Goal: Task Accomplishment & Management: Complete application form

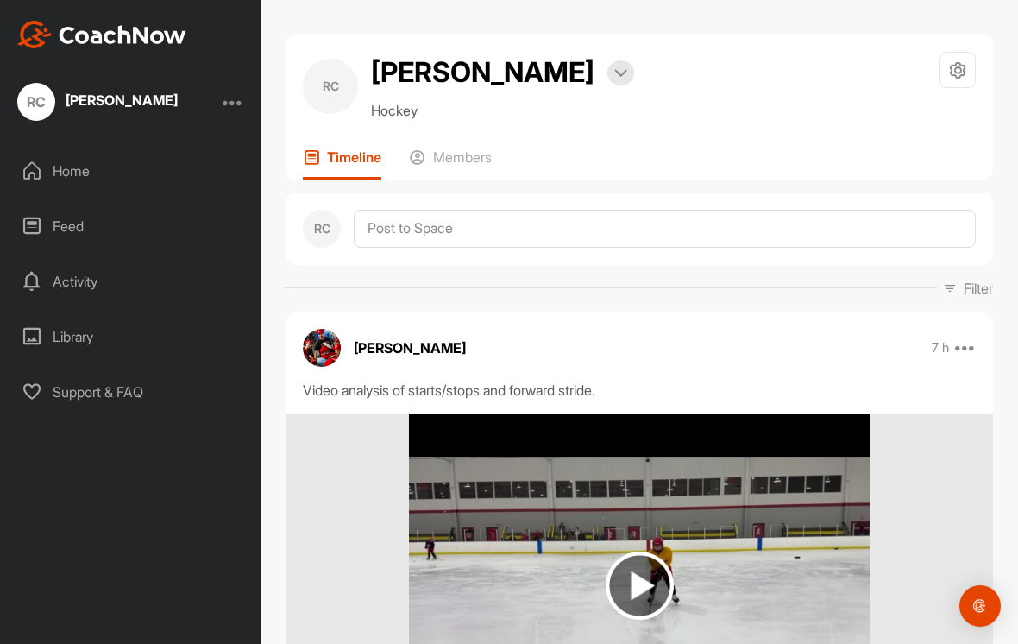
scroll to position [160, 0]
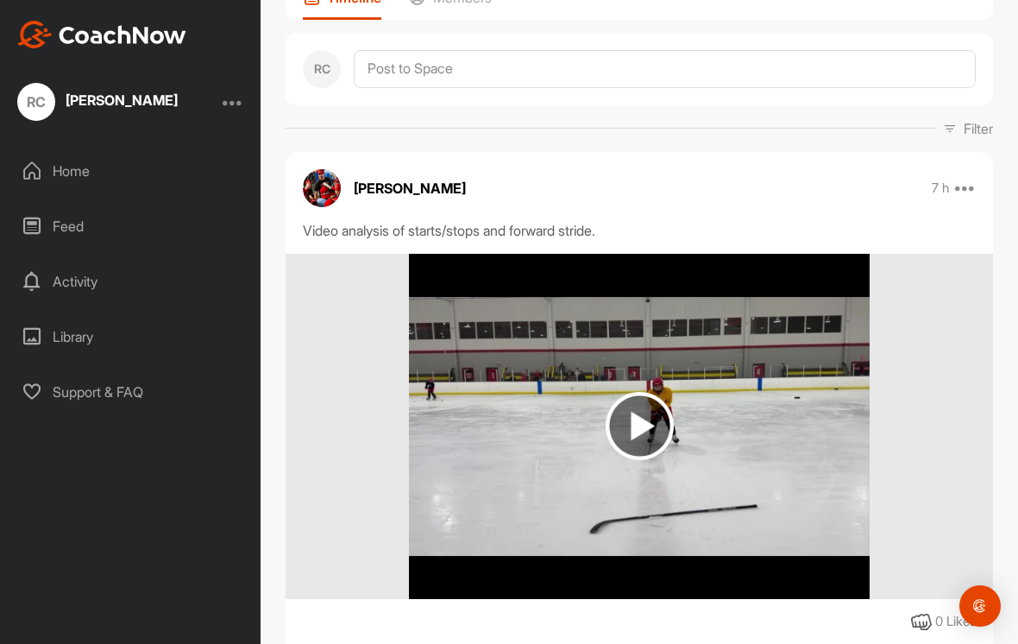
click at [237, 97] on div at bounding box center [233, 101] width 21 height 21
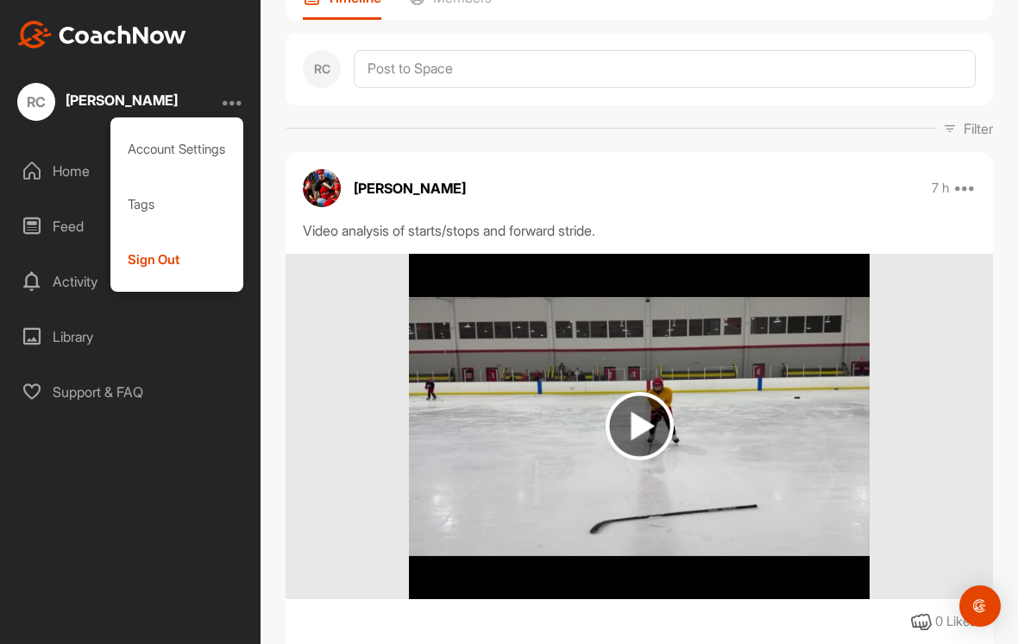
click at [160, 270] on div "Sign Out" at bounding box center [177, 259] width 134 height 55
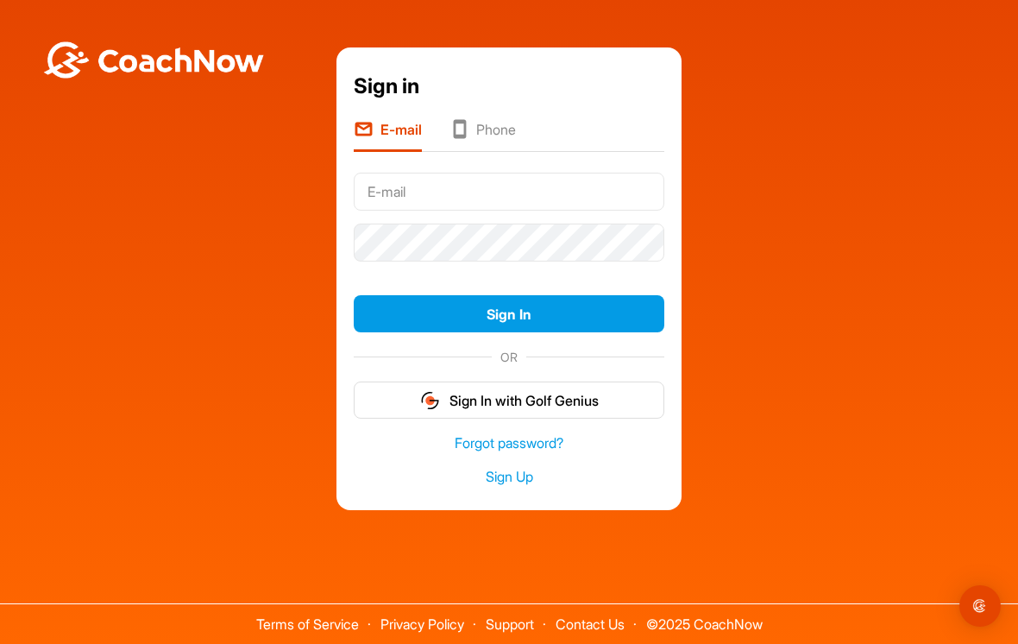
click at [859, 263] on div "Sign in E-mail Phone Sign In OR Sign In with Golf Genius Forgot password? Sign …" at bounding box center [509, 278] width 1001 height 462
click at [554, 332] on button "Sign In" at bounding box center [509, 313] width 311 height 37
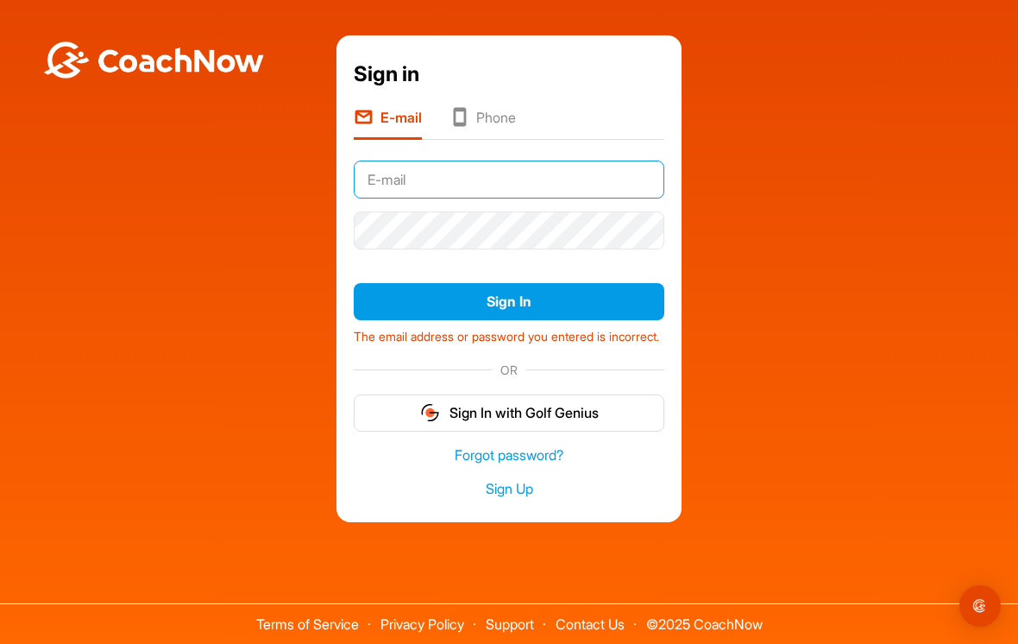
click at [507, 185] on input "text" at bounding box center [509, 179] width 311 height 38
type input "[EMAIL_ADDRESS][DOMAIN_NAME]"
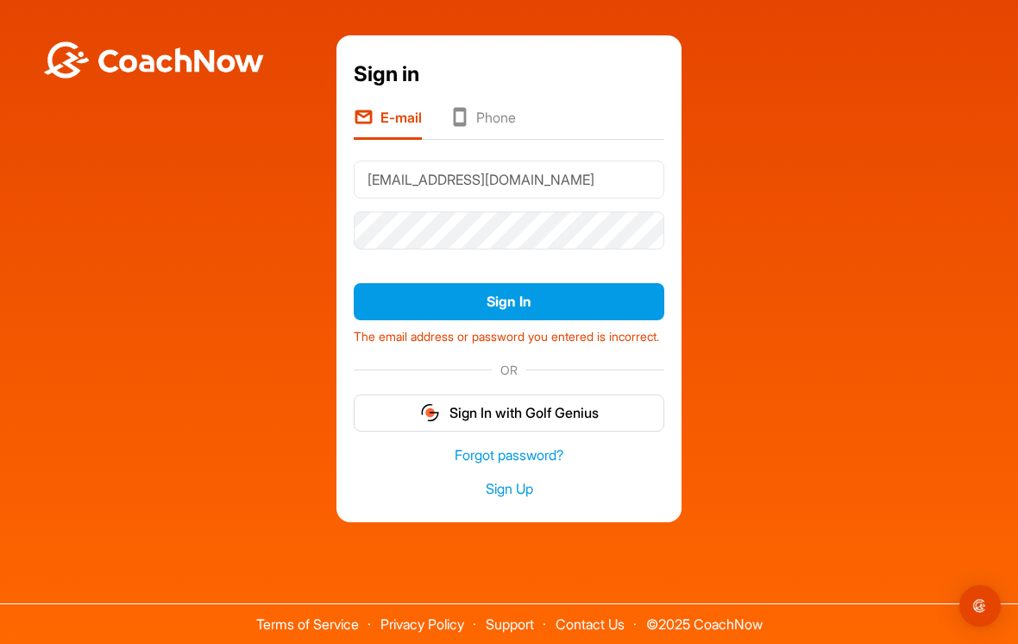
click at [563, 305] on button "Sign In" at bounding box center [509, 301] width 311 height 37
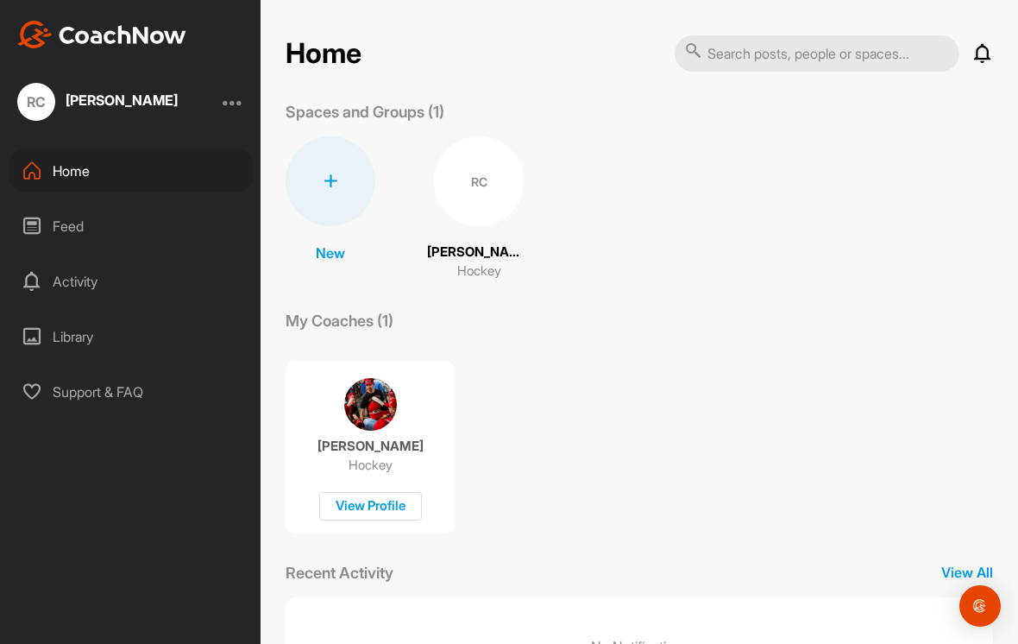
click at [228, 95] on div at bounding box center [233, 101] width 21 height 21
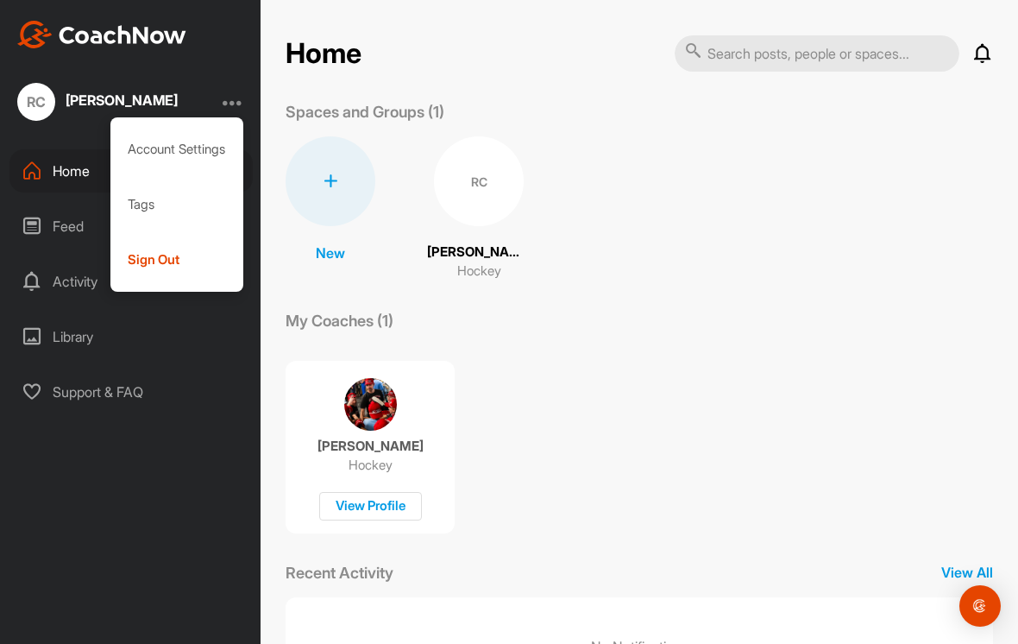
click at [177, 269] on div "Sign Out" at bounding box center [177, 259] width 134 height 55
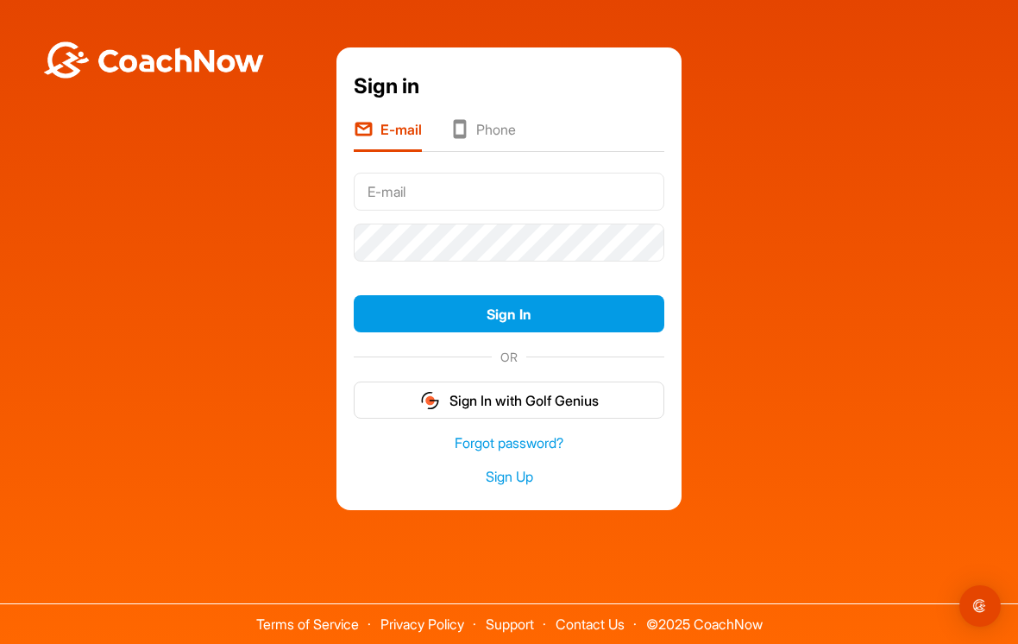
click at [859, 204] on div "Sign in E-mail Phone Sign In OR Sign In with Golf Genius Forgot password? Sign …" at bounding box center [509, 278] width 1001 height 462
click at [522, 487] on link "Sign Up" at bounding box center [509, 477] width 311 height 20
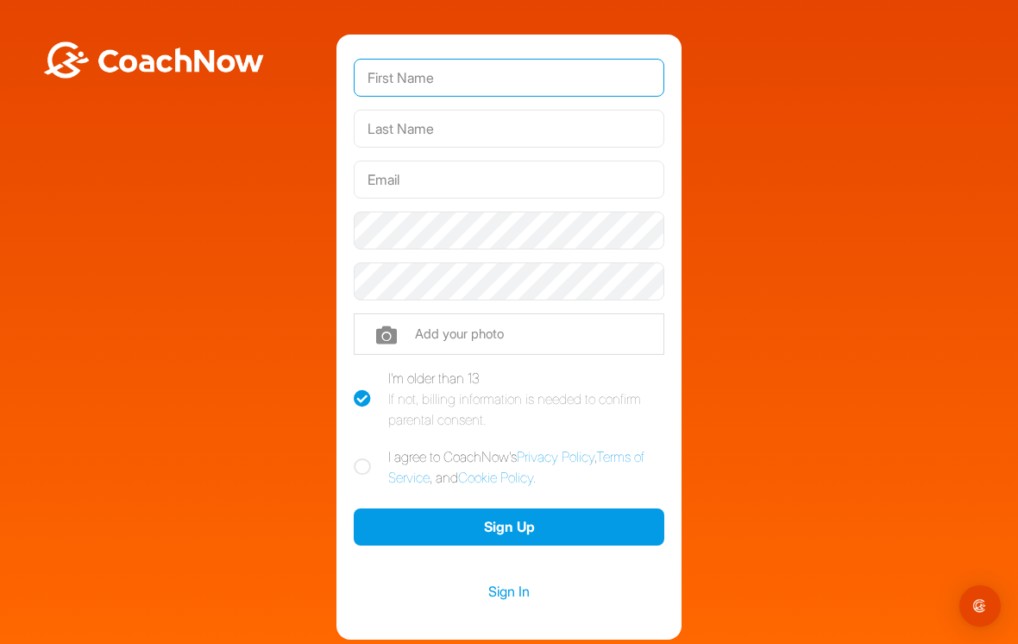
click at [524, 80] on input "text" at bounding box center [509, 78] width 311 height 38
type input "Brian"
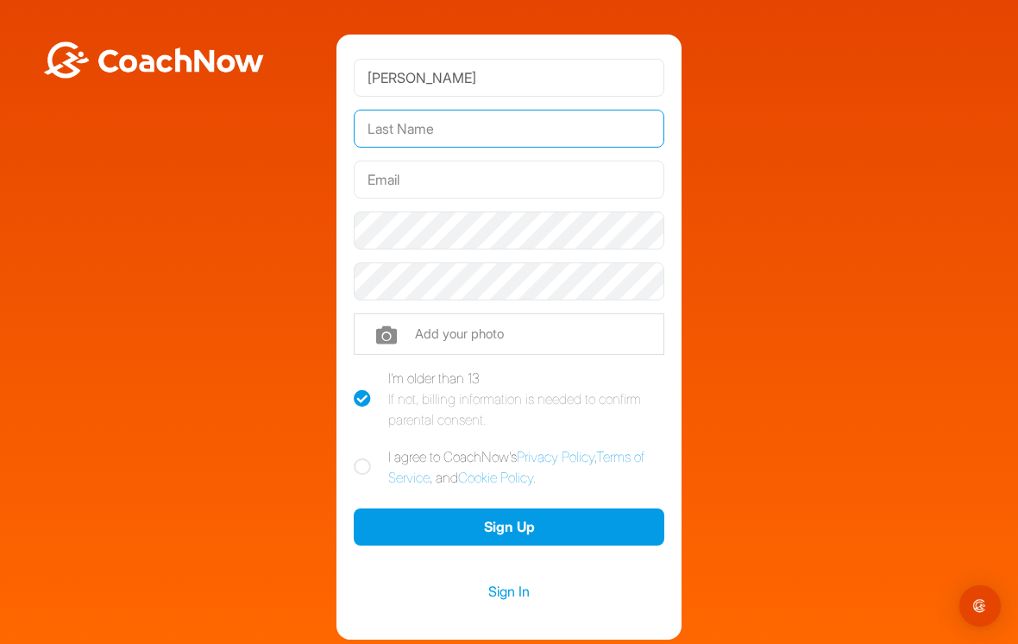
click at [474, 130] on input "text" at bounding box center [509, 129] width 311 height 38
type input "Sculley"
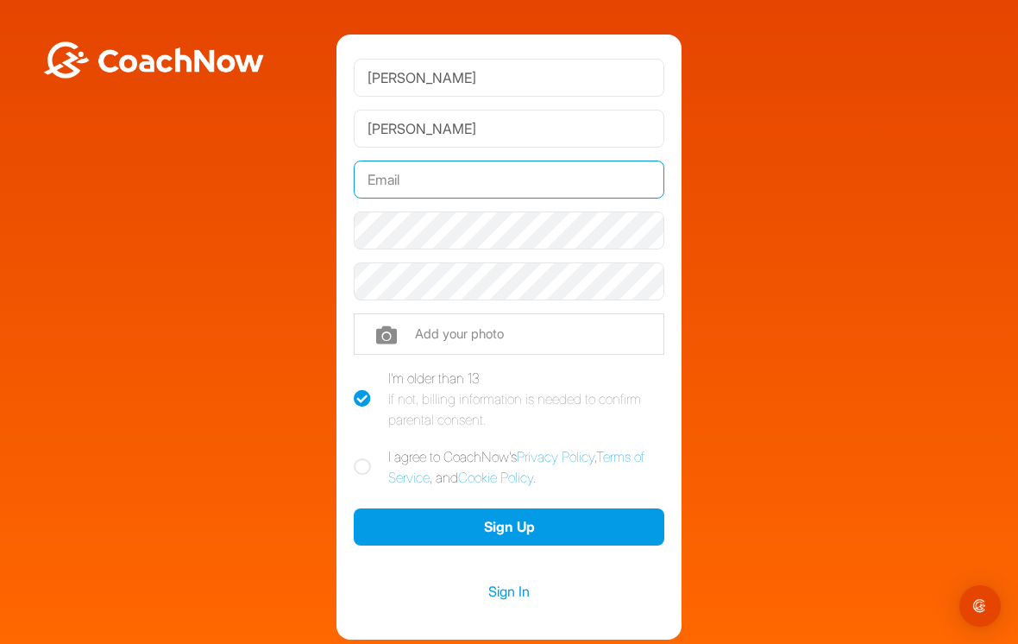
click at [474, 177] on input "text" at bounding box center [509, 179] width 311 height 38
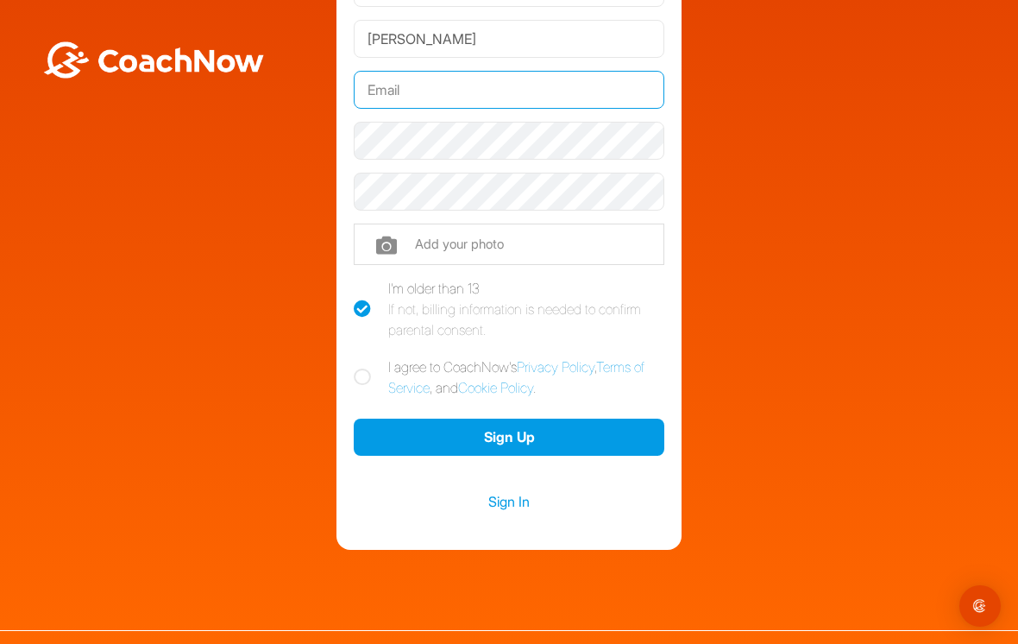
scroll to position [89, 0]
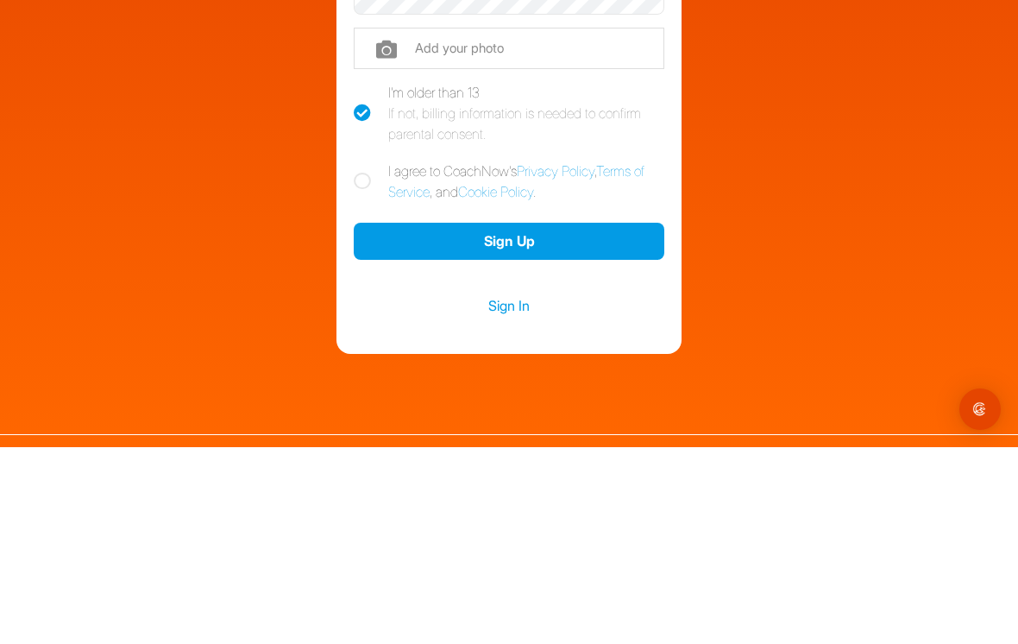
click at [361, 369] on icon at bounding box center [362, 377] width 17 height 17
click at [361, 357] on input "I agree to CoachNow's Privacy Policy , Terms of Service , and Cookie Policy ." at bounding box center [359, 362] width 11 height 11
checkbox input "true"
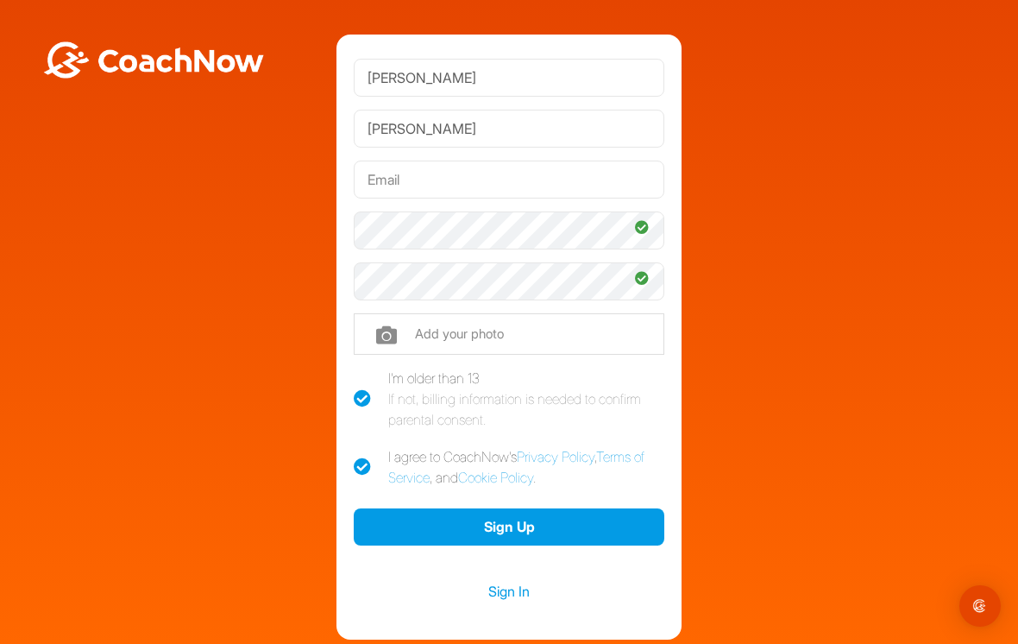
scroll to position [0, 0]
click at [537, 160] on input "text" at bounding box center [509, 179] width 311 height 38
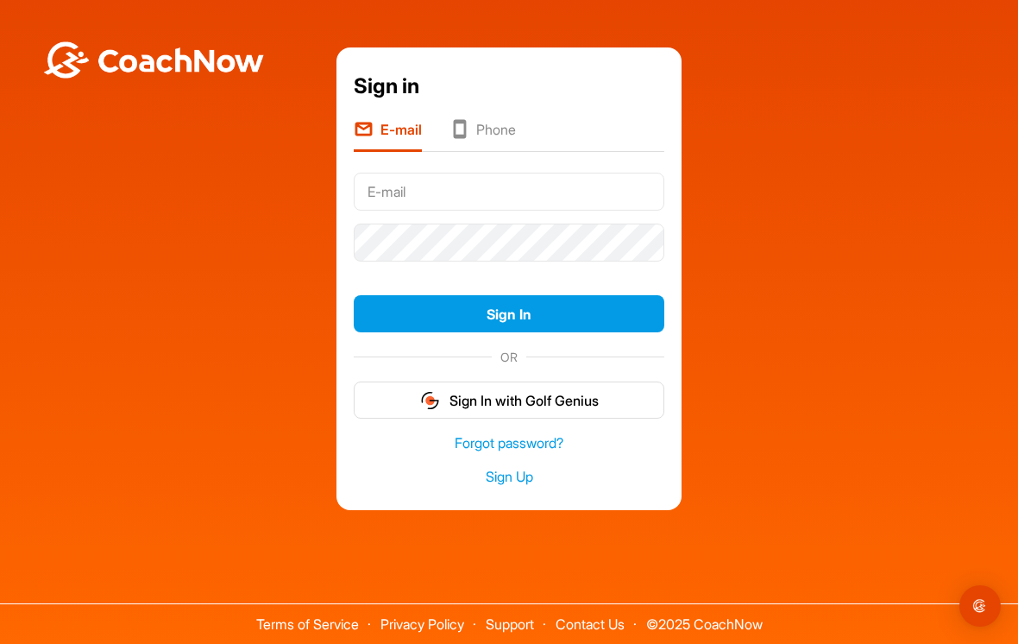
click at [581, 211] on input "text" at bounding box center [509, 192] width 311 height 38
click at [471, 203] on input "text" at bounding box center [509, 192] width 311 height 38
paste input "Brianmsculley@gmail.com"
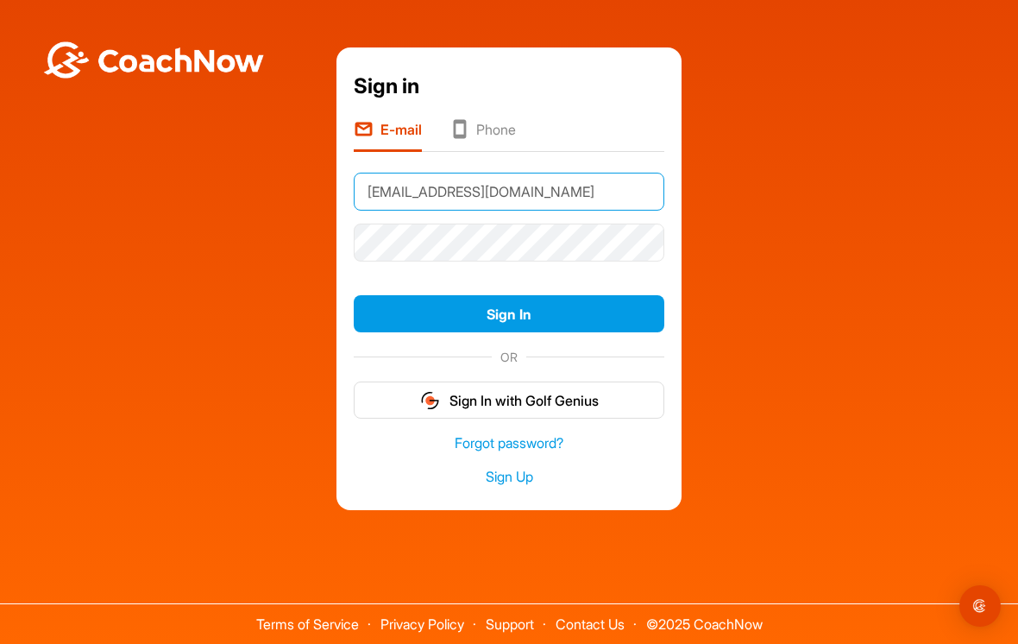
type input "Brianmsculley@gmail.com"
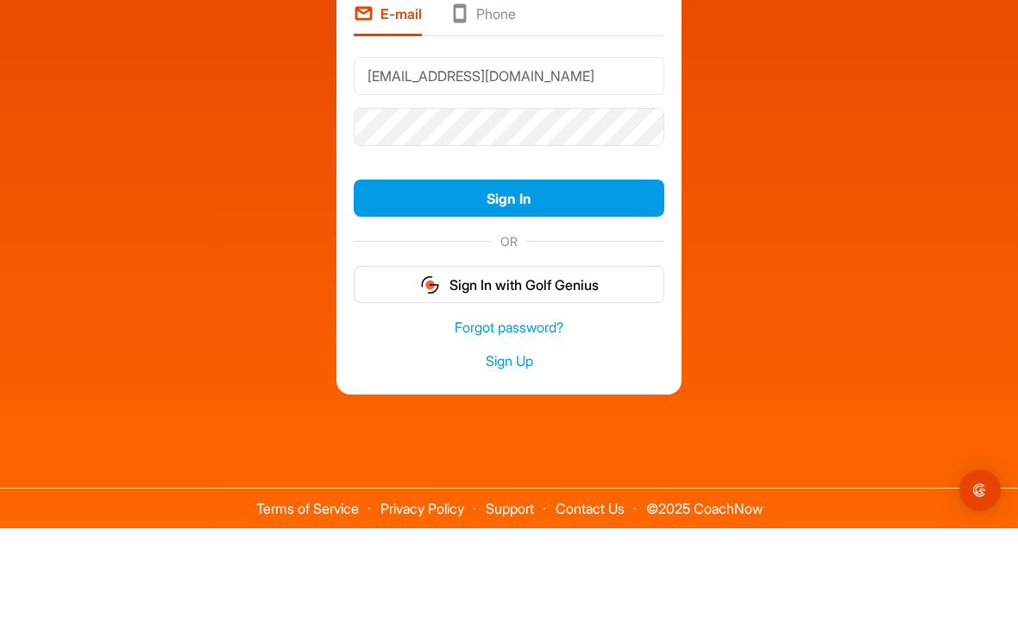
click at [541, 295] on button "Sign In" at bounding box center [509, 313] width 311 height 37
